Goal: Register for event/course

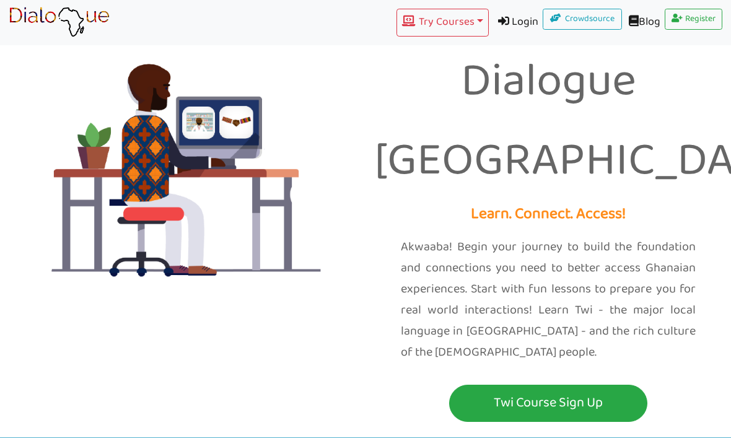
click at [559, 392] on p "Twi Course Sign Up" at bounding box center [548, 403] width 192 height 23
click at [598, 392] on p "Twi Course Sign Up" at bounding box center [548, 403] width 192 height 23
click at [596, 392] on p "Twi Course Sign Up" at bounding box center [548, 403] width 192 height 23
click at [528, 392] on p "Twi Course Sign Up" at bounding box center [548, 403] width 192 height 23
click at [537, 385] on button "Twi Course Sign Up" at bounding box center [548, 403] width 198 height 37
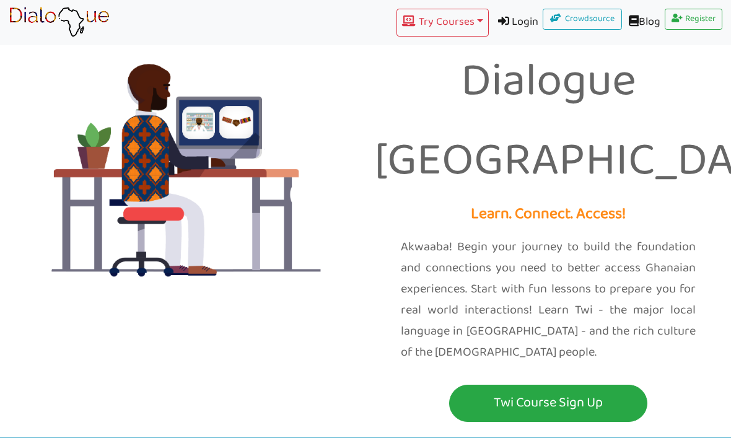
click at [527, 392] on p "Twi Course Sign Up" at bounding box center [548, 403] width 192 height 23
click at [430, 30] on button "Try Courses Toggle Dropdown" at bounding box center [443, 23] width 92 height 28
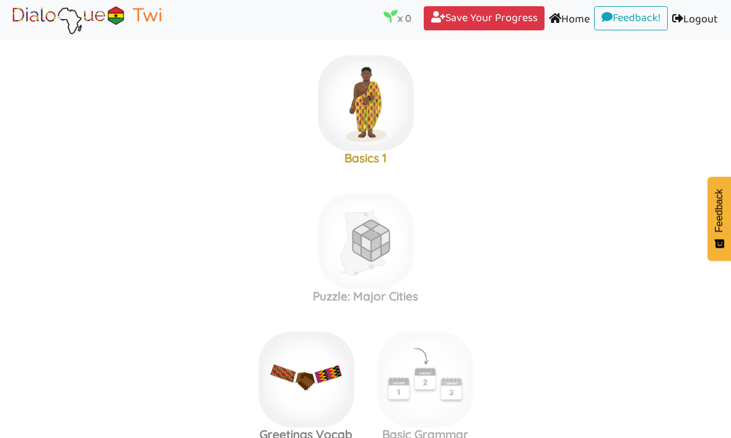
scroll to position [287, 0]
click at [525, 55] on label "Basics 1" at bounding box center [365, 104] width 731 height 134
